Goal: Information Seeking & Learning: Find specific fact

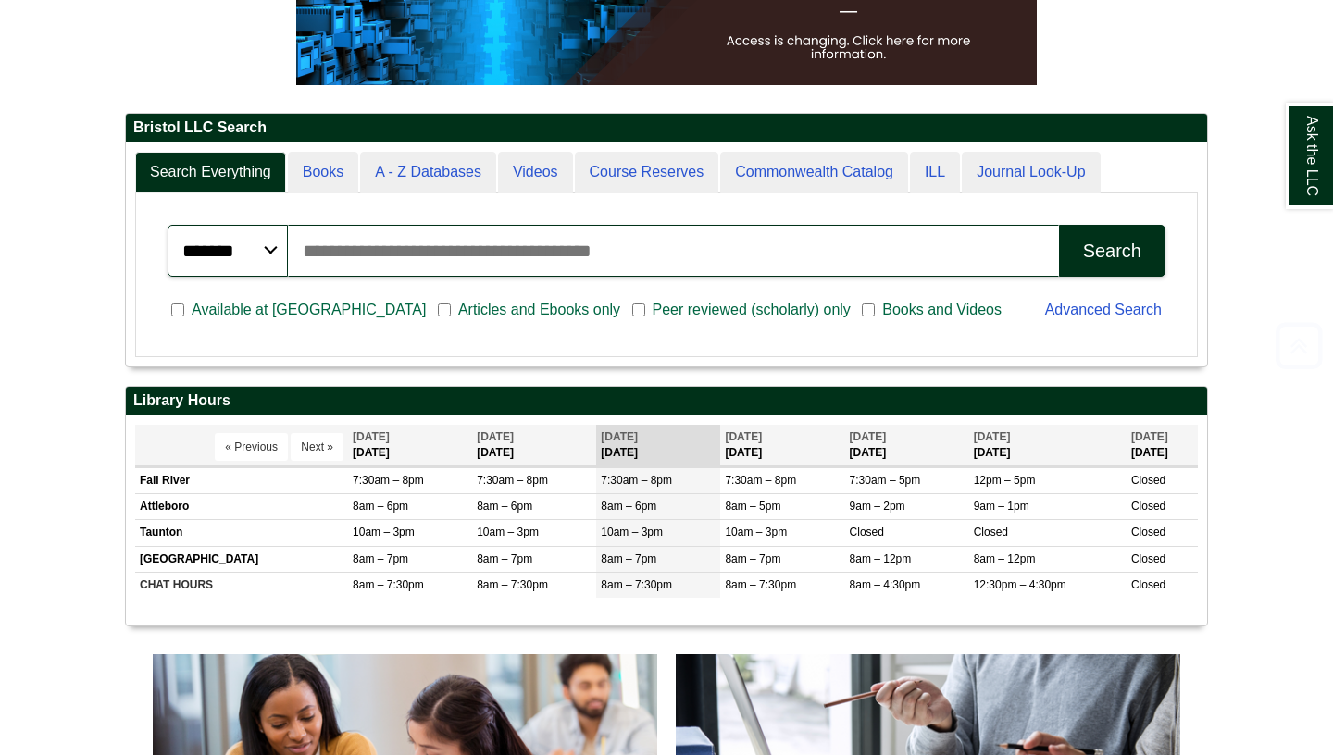
scroll to position [388, 0]
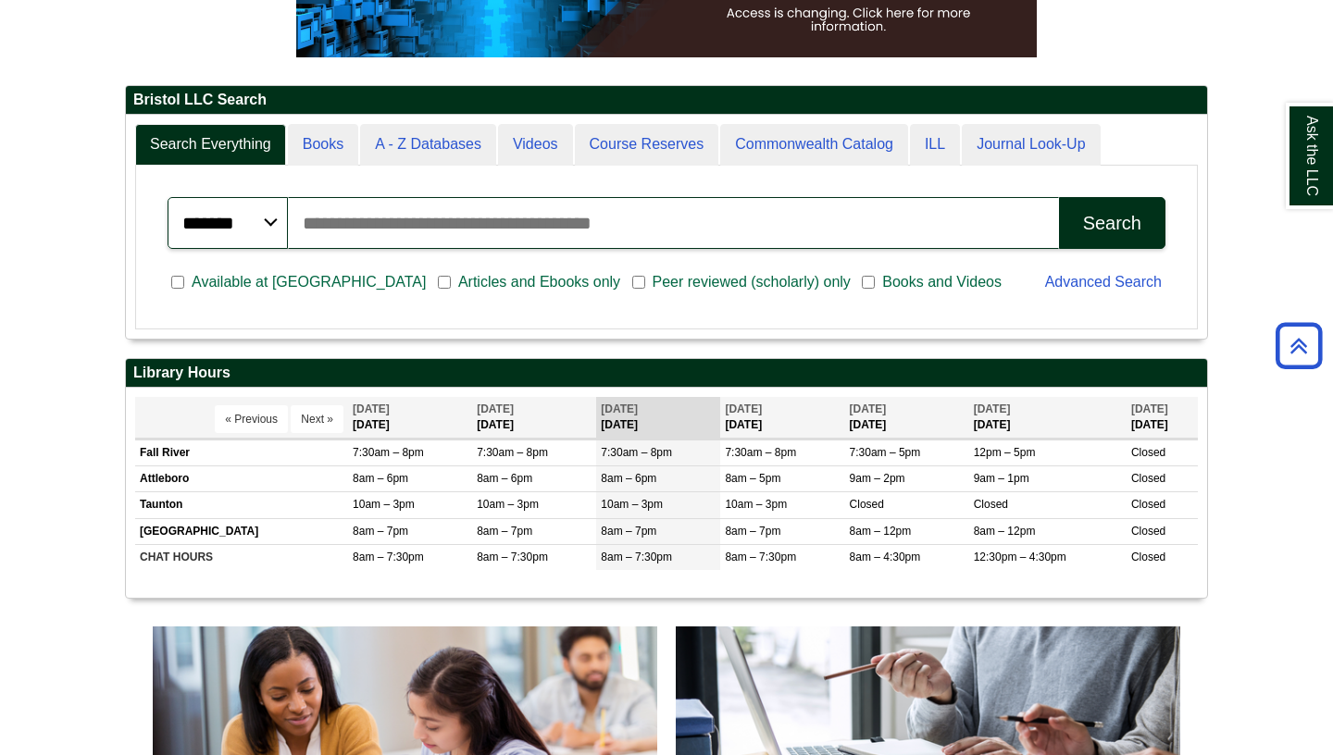
click at [761, 242] on input "Search articles, books, journals & more" at bounding box center [673, 223] width 771 height 52
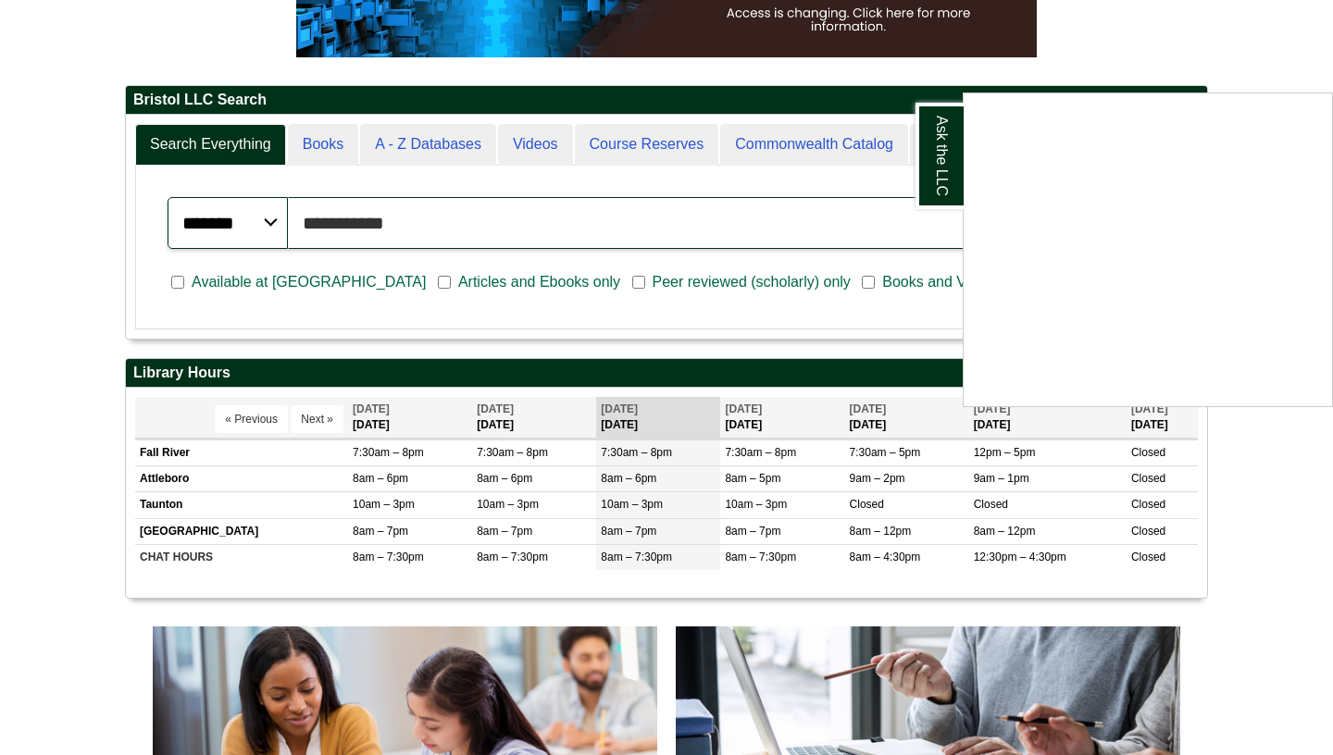
type input "**********"
click at [1059, 197] on button "Search" at bounding box center [1112, 223] width 106 height 52
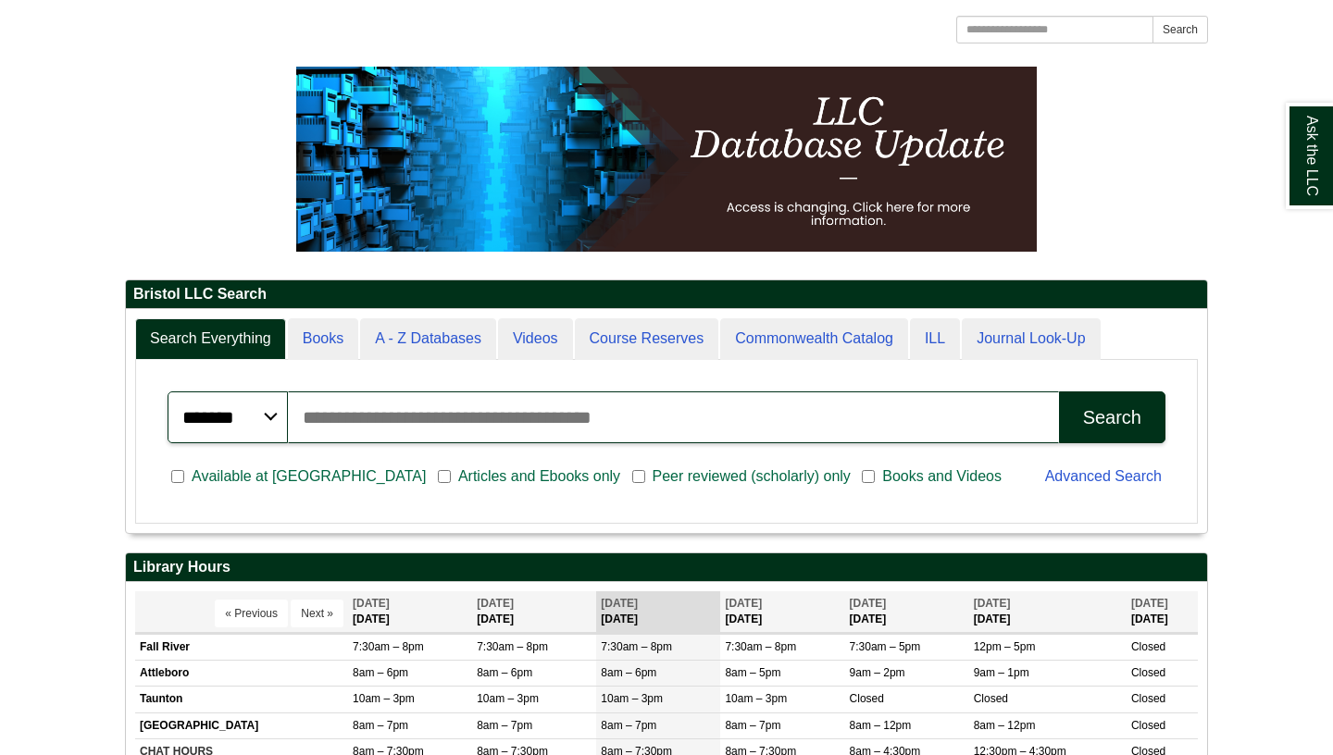
click at [796, 419] on input "Search articles, books, journals & more" at bounding box center [673, 418] width 771 height 52
click at [1124, 418] on div "Search" at bounding box center [1112, 417] width 58 height 21
